Goal: Find specific page/section: Find specific page/section

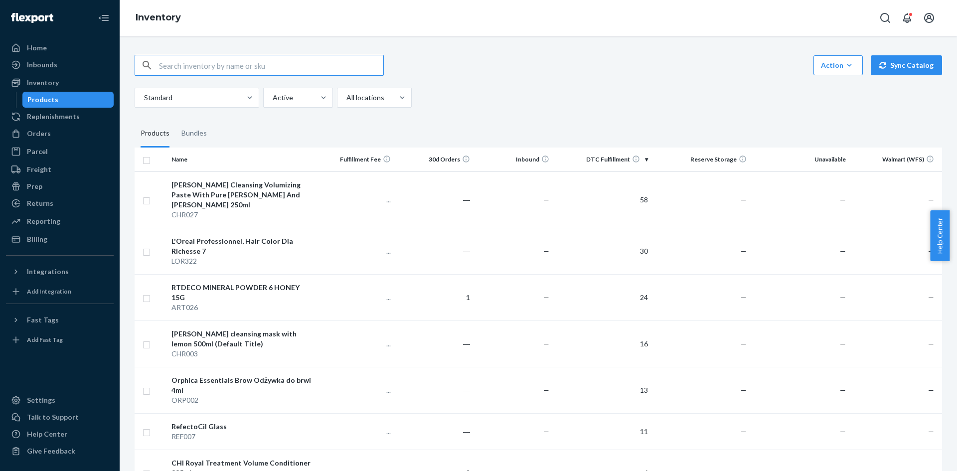
click at [210, 66] on input "text" at bounding box center [271, 65] width 224 height 20
drag, startPoint x: 216, startPoint y: 68, endPoint x: 125, endPoint y: 70, distance: 90.7
click at [126, 70] on div "CHR027 Action Create product Create bundle Bulk create products Bulk update pro…" at bounding box center [538, 253] width 837 height 435
paste input "AVN062"
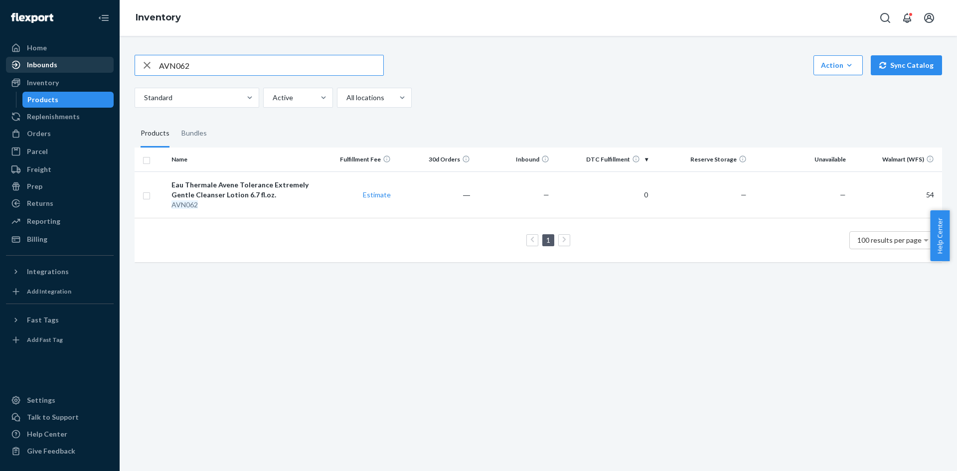
drag, startPoint x: 208, startPoint y: 67, endPoint x: 69, endPoint y: 69, distance: 139.6
click at [70, 68] on div "Home Inbounds Shipping Plans Problems Inventory Products Replenishments Orders …" at bounding box center [478, 235] width 957 height 471
paste input "REF-BUN-075"
type input "REF-BUN-075"
click at [43, 80] on div "Inventory" at bounding box center [43, 83] width 32 height 10
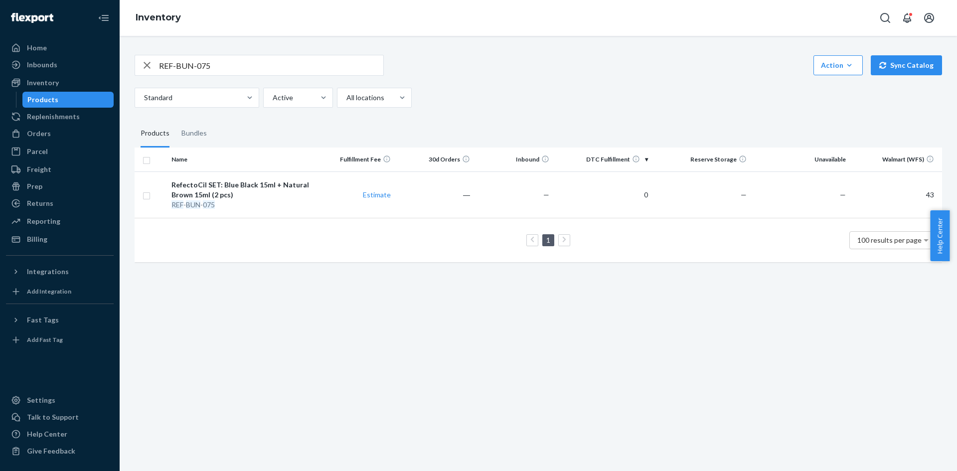
click at [148, 62] on icon "button" at bounding box center [147, 65] width 12 height 20
click at [147, 65] on button "button" at bounding box center [147, 65] width 0 height 0
click at [37, 83] on div "Inventory" at bounding box center [43, 83] width 32 height 10
click at [43, 90] on link "Inventory" at bounding box center [60, 83] width 108 height 16
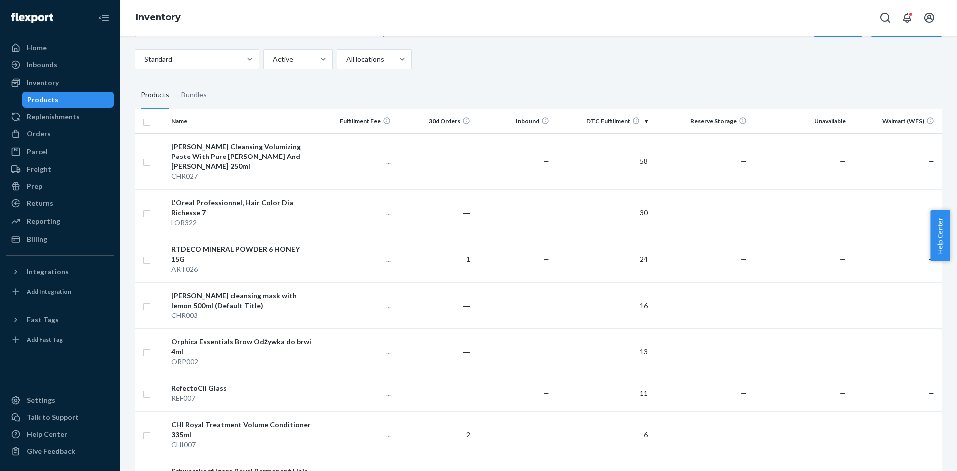
scroll to position [50, 0]
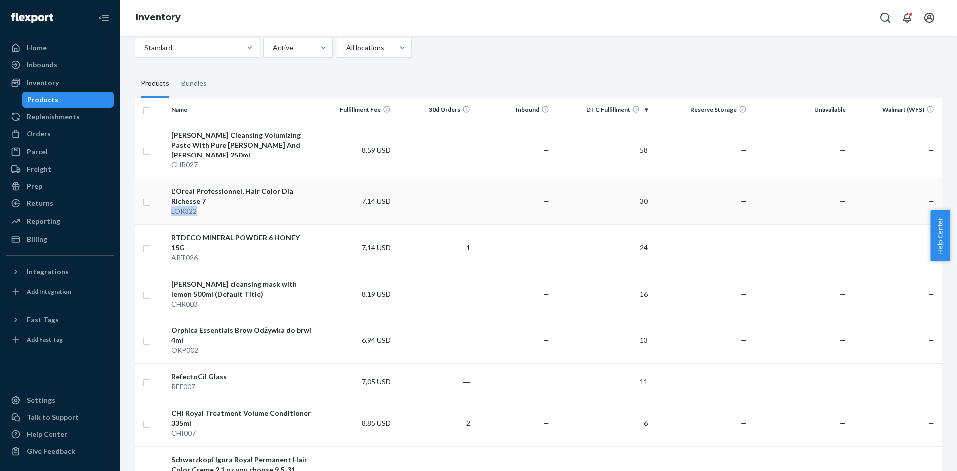
copy div "LOR322"
drag, startPoint x: 197, startPoint y: 213, endPoint x: 168, endPoint y: 214, distance: 28.9
click at [168, 214] on td "L'Oreal Professionnel, Hair Color Dia Richesse 7 LOR322" at bounding box center [241, 201] width 149 height 46
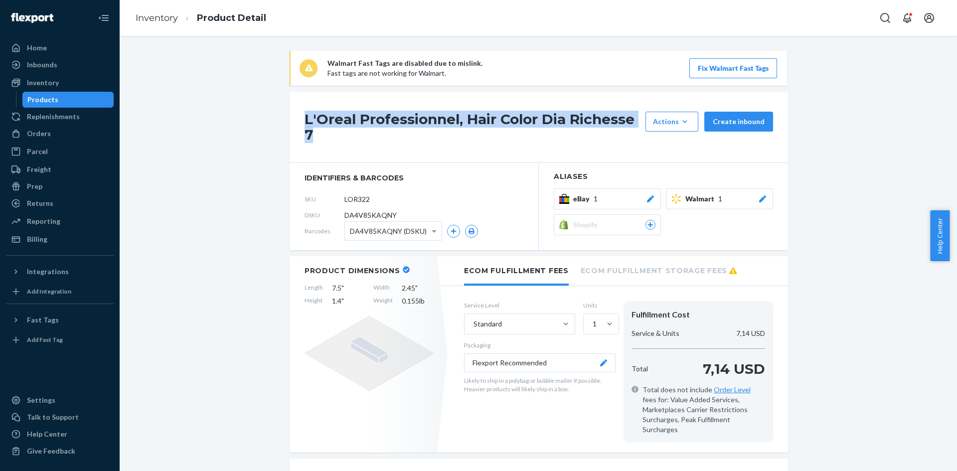
drag, startPoint x: 318, startPoint y: 133, endPoint x: 301, endPoint y: 125, distance: 18.5
click at [304, 125] on h1 "L'Oreal Professionnel, Hair Color Dia Richesse 7" at bounding box center [472, 127] width 336 height 31
copy h1 "L'Oreal Professionnel, Hair Color Dia Richesse 7"
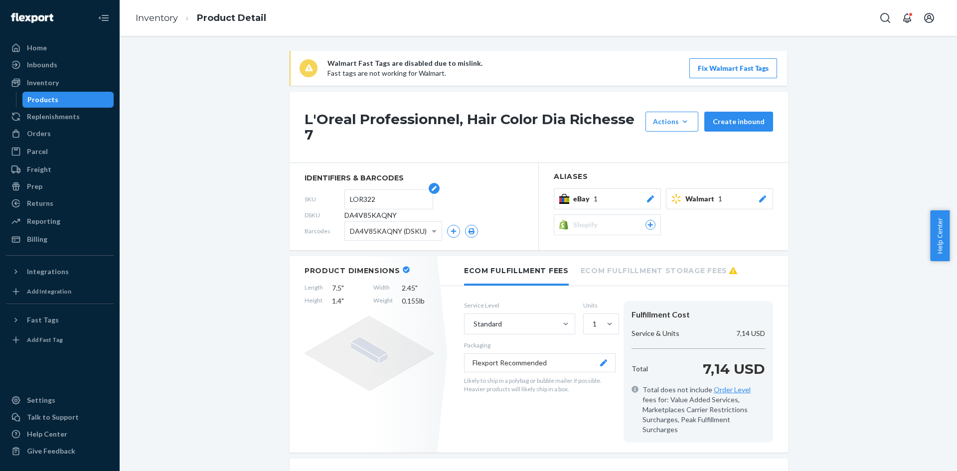
click at [356, 193] on input "LOR322" at bounding box center [389, 199] width 78 height 19
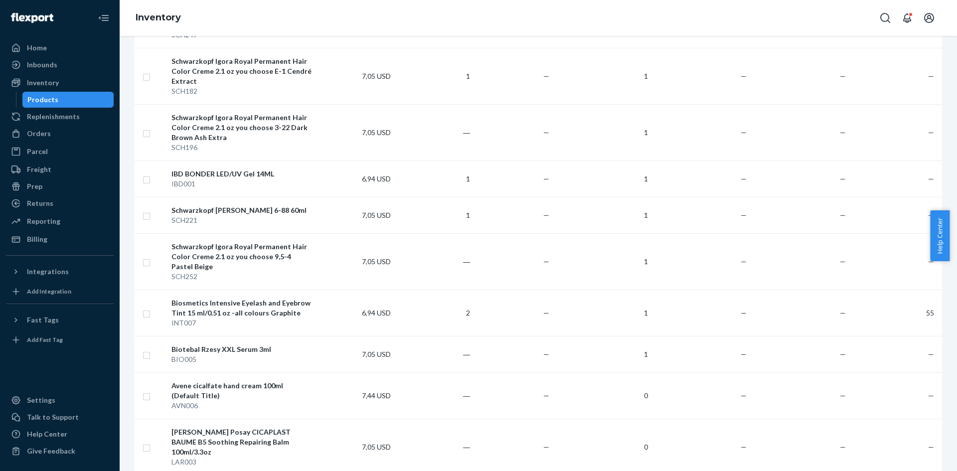
scroll to position [1545, 0]
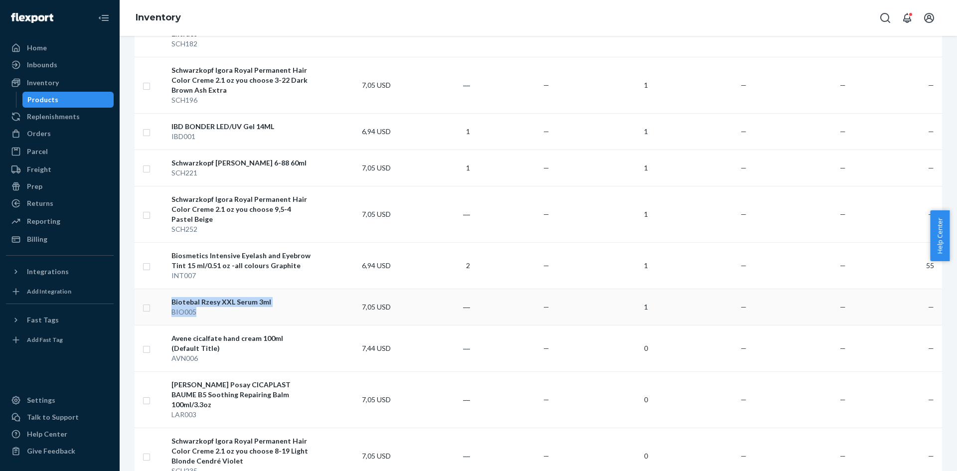
copy tr "Biotebal Rzesy XXL Serum 3ml BIO005"
copy div "BIO005"
drag, startPoint x: 194, startPoint y: 296, endPoint x: 172, endPoint y: 297, distance: 22.0
click at [172, 307] on div "BIO005" at bounding box center [241, 312] width 141 height 10
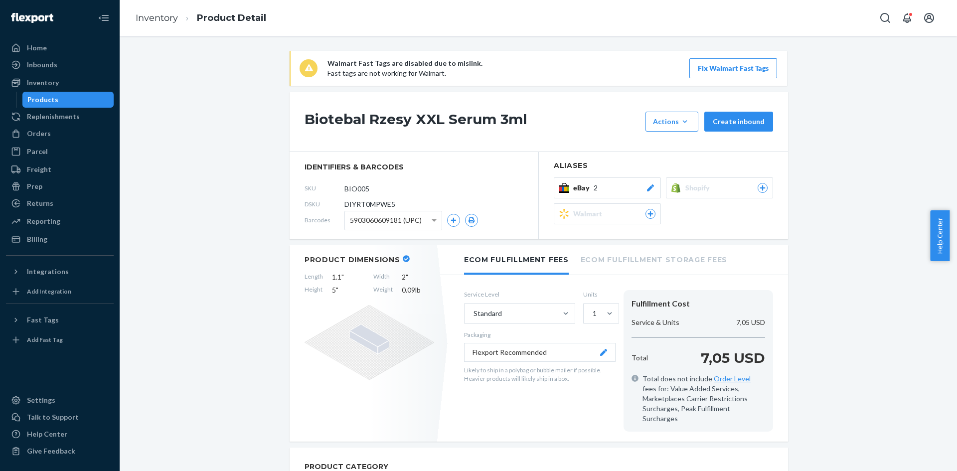
click at [468, 118] on h1 "Biotebal Rzesy XXL Serum 3ml" at bounding box center [472, 122] width 336 height 20
copy div "Biotebal Rzesy XXL Serum 3ml"
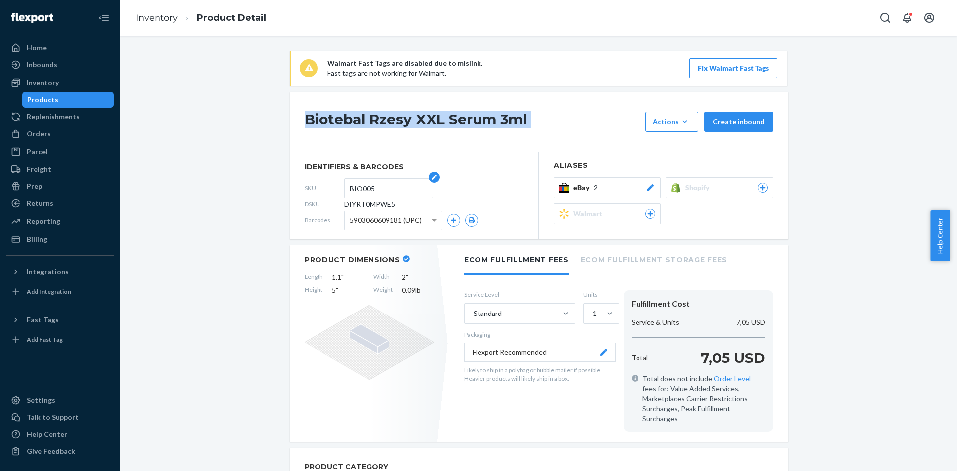
copy div "Biotebal Rzesy XXL Serum 3ml"
click at [351, 186] on input "BIO005" at bounding box center [389, 188] width 78 height 19
click at [464, 113] on h1 "Biotebal Rzesy XXL Serum 3ml" at bounding box center [472, 122] width 336 height 20
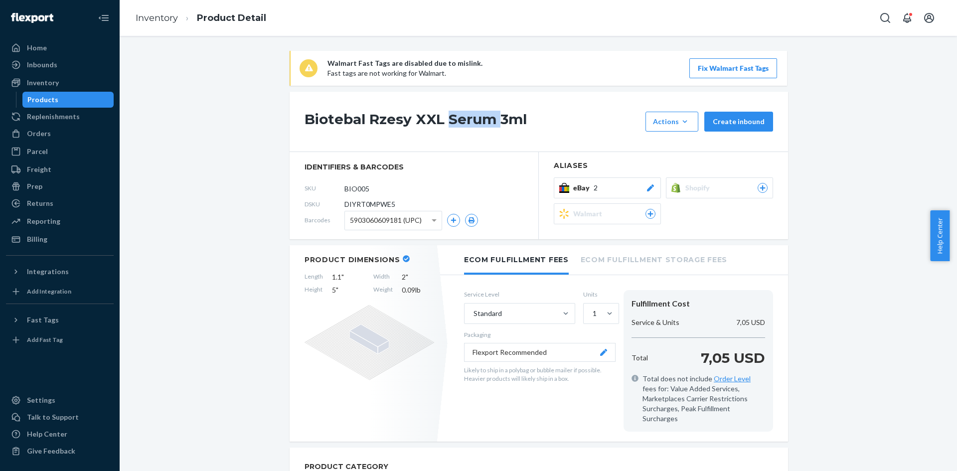
click at [464, 113] on h1 "Biotebal Rzesy XXL Serum 3ml" at bounding box center [472, 122] width 336 height 20
copy div "Biotebal Rzesy XXL Serum 3ml"
